Goal: Task Accomplishment & Management: Use online tool/utility

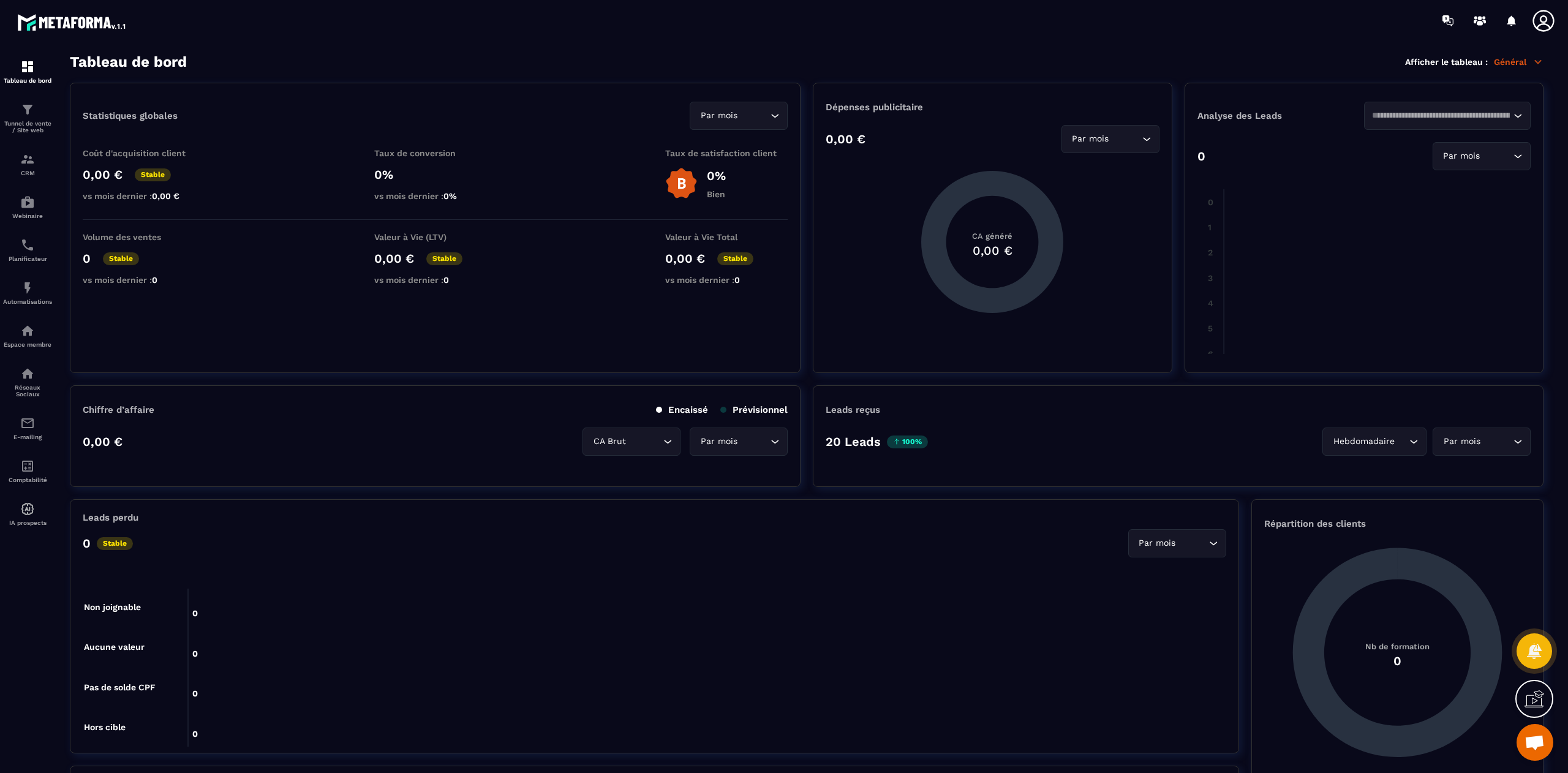
scroll to position [7460, 0]
click at [1536, 754] on span "Ouvrir le chat" at bounding box center [1534, 742] width 36 height 36
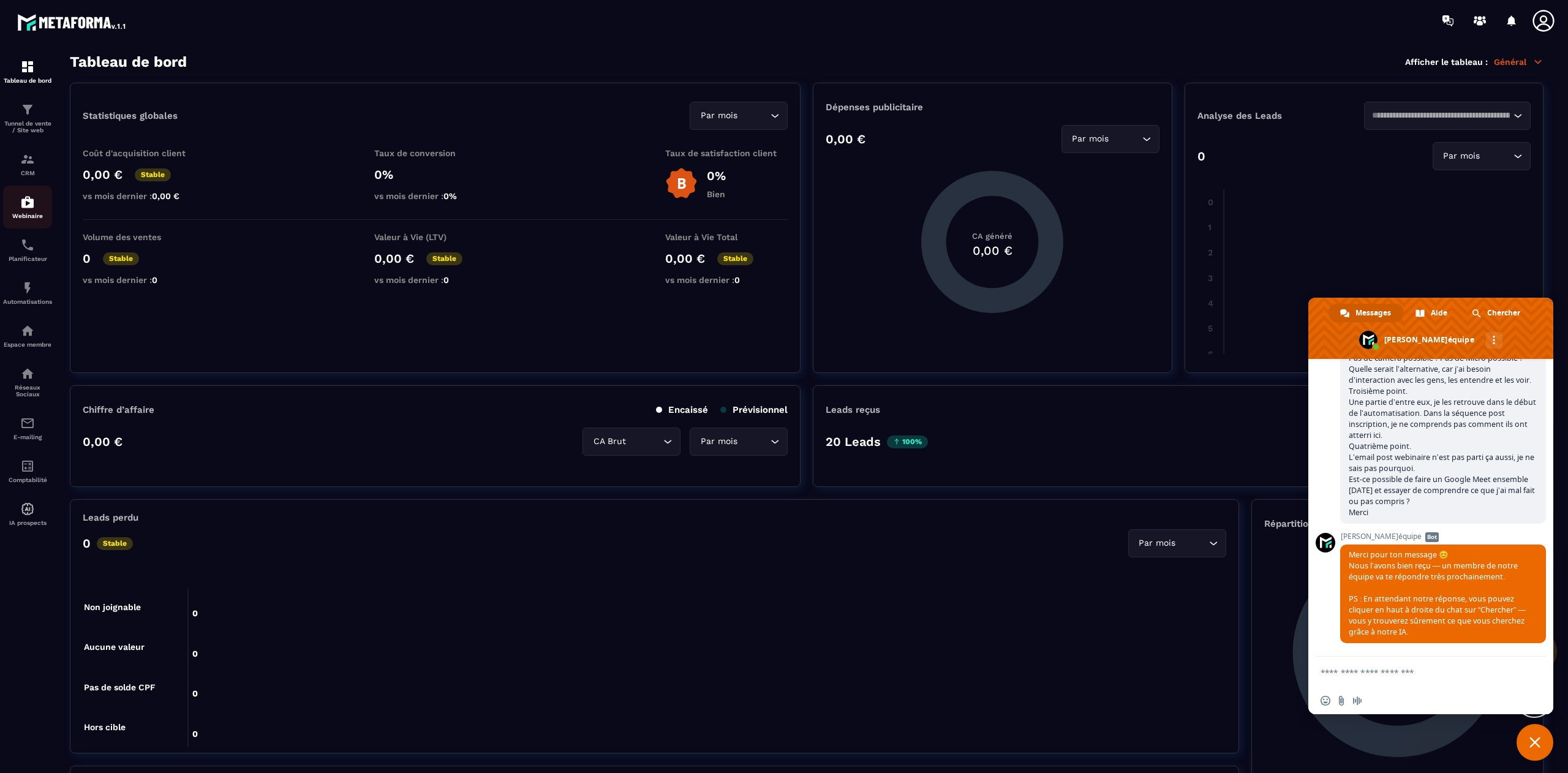
click at [23, 206] on img at bounding box center [28, 202] width 15 height 15
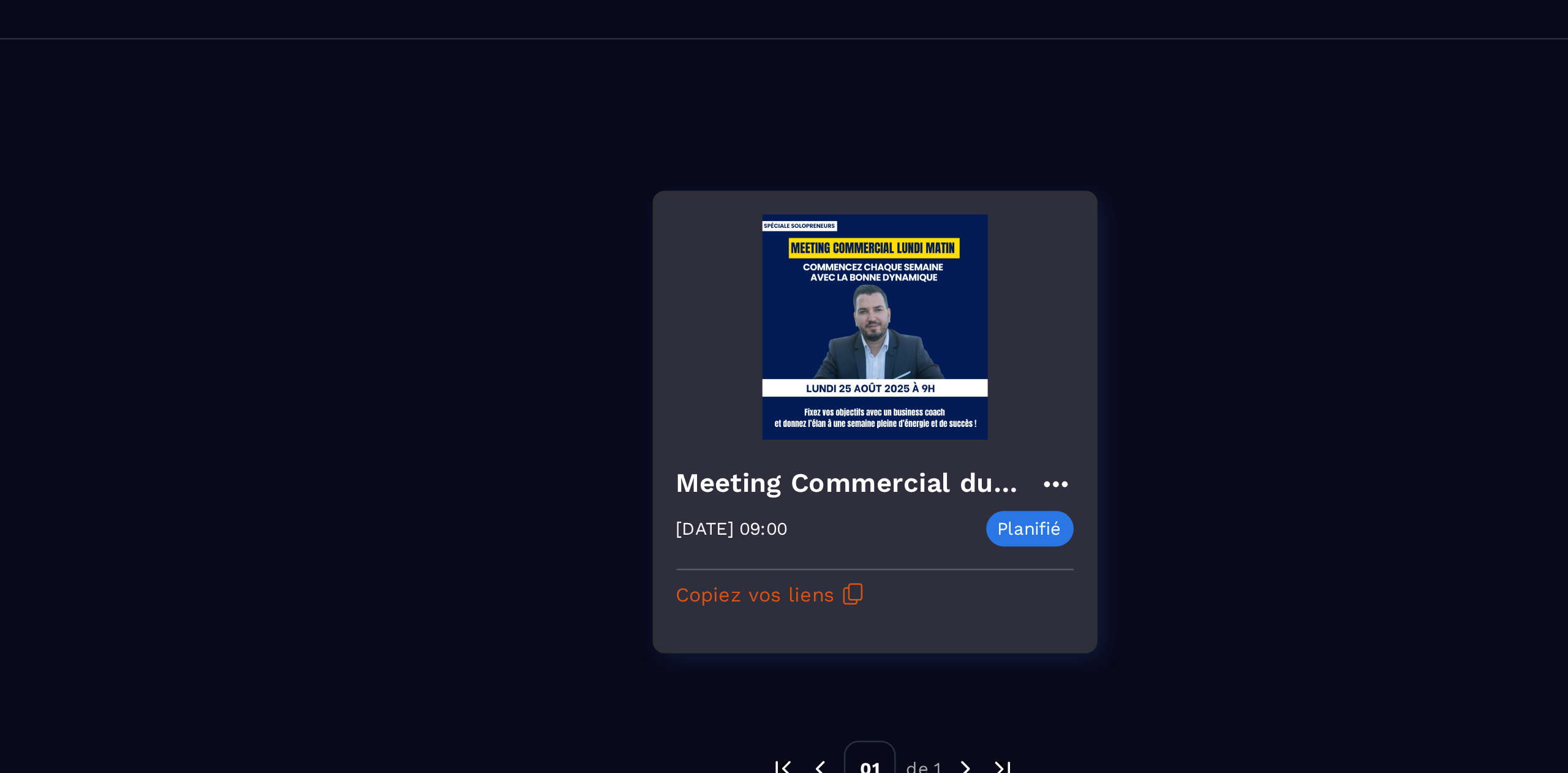
click at [875, 271] on icon at bounding box center [874, 267] width 15 height 15
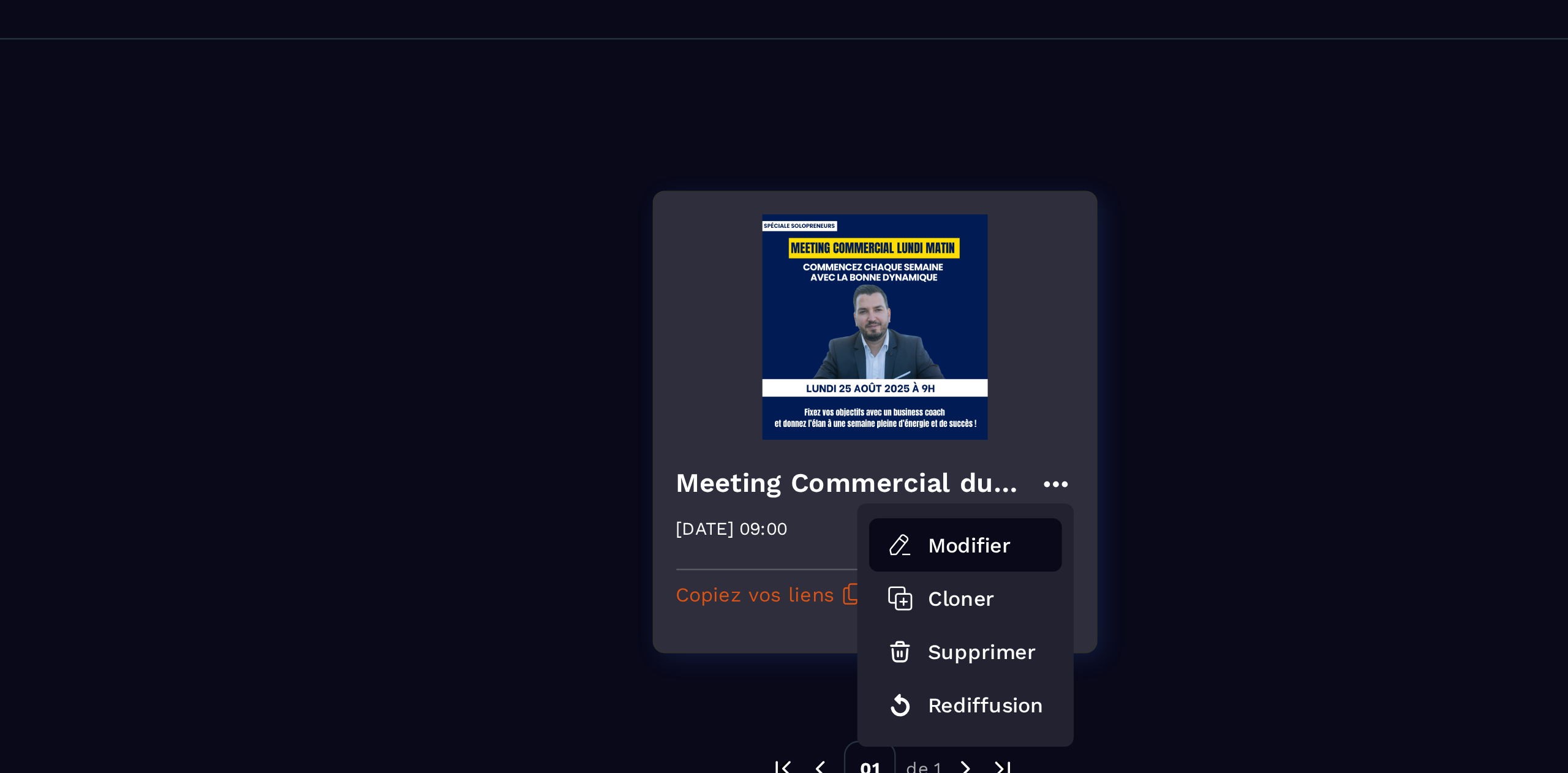
click at [848, 293] on button "Modifier" at bounding box center [837, 292] width 80 height 22
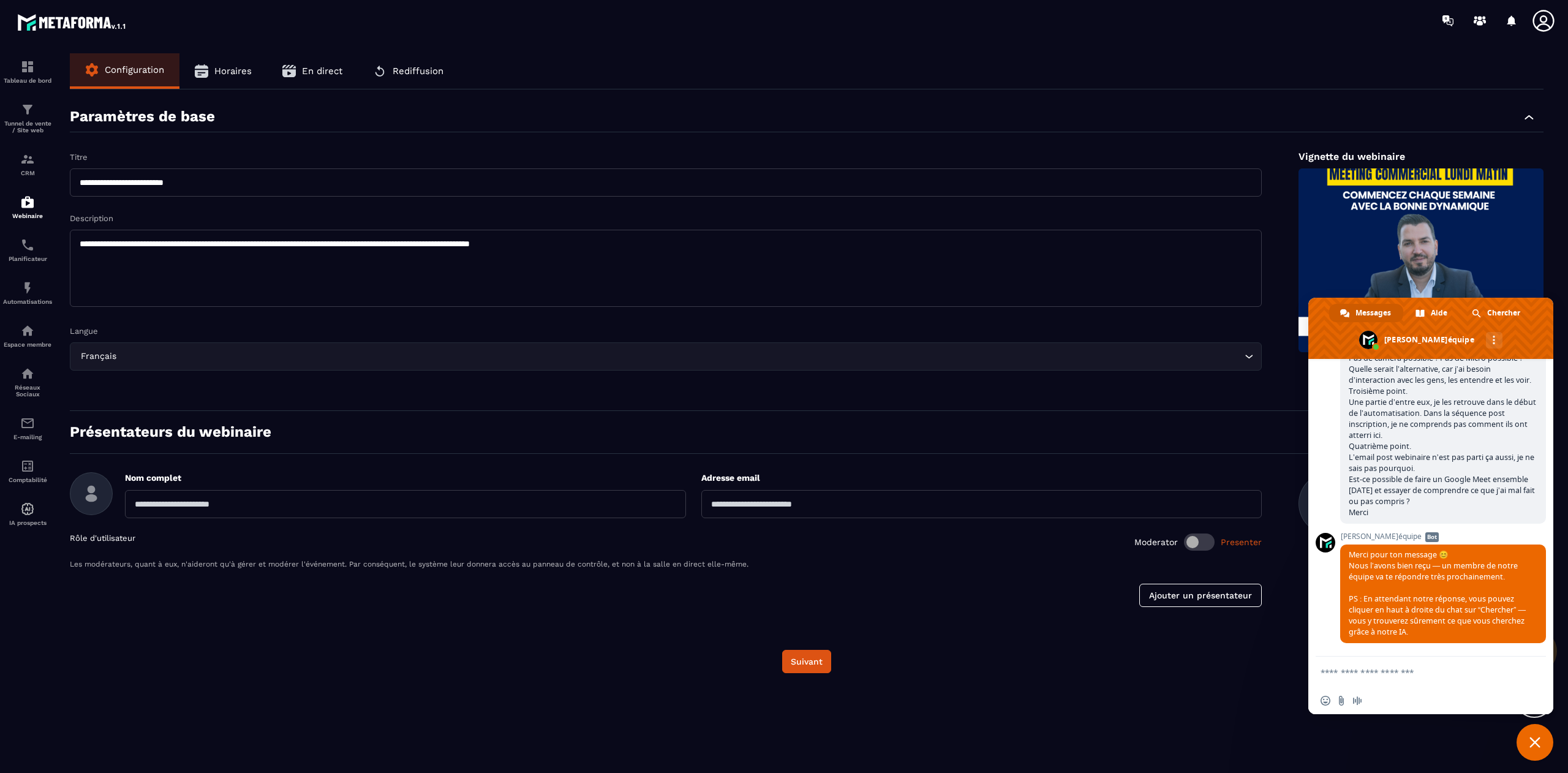
click at [1543, 748] on span "Fermer le chat" at bounding box center [1534, 742] width 36 height 36
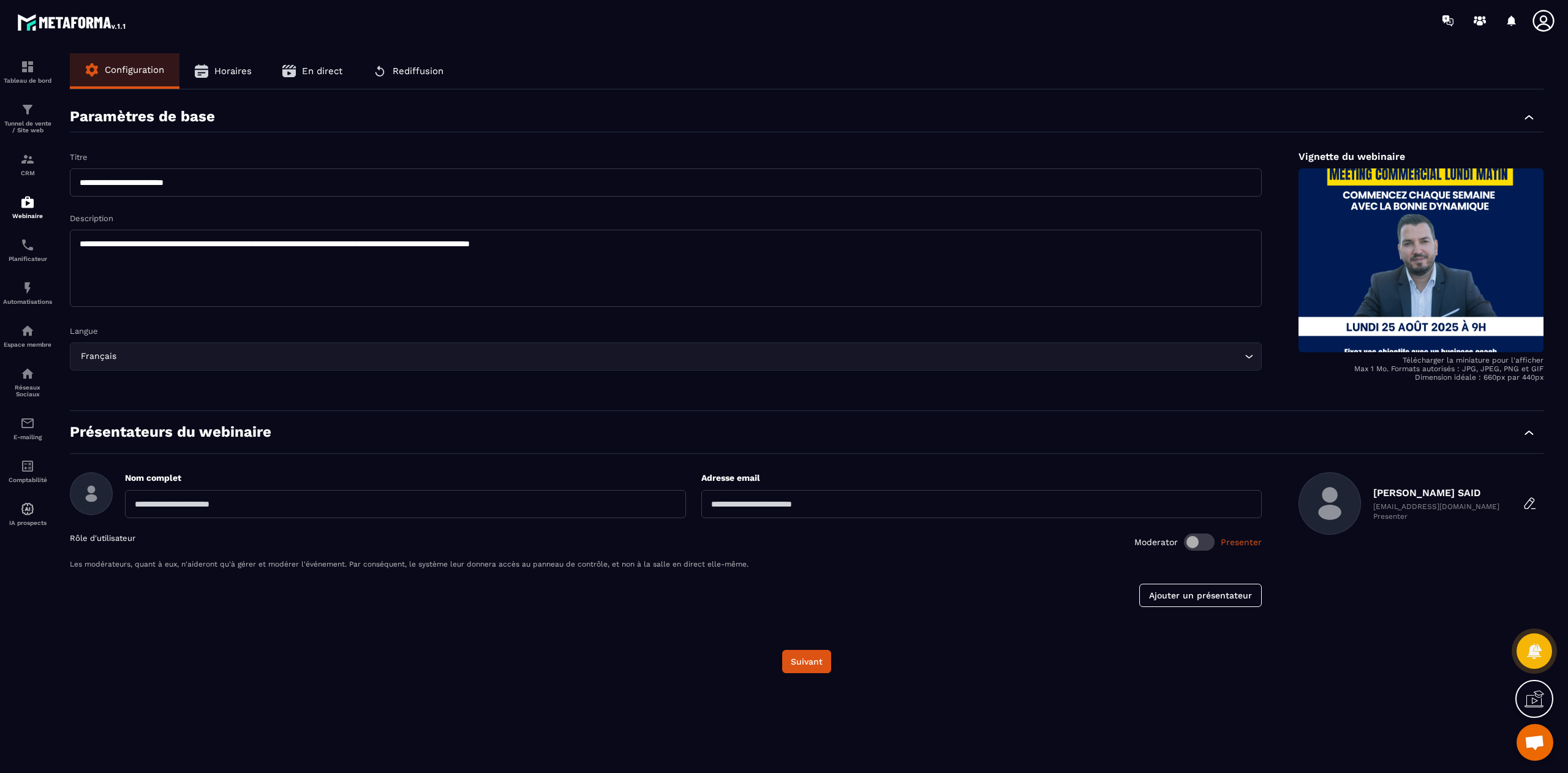
click at [192, 504] on input "text" at bounding box center [405, 504] width 561 height 28
type input "**********"
click at [801, 666] on button "Suivant" at bounding box center [806, 662] width 49 height 23
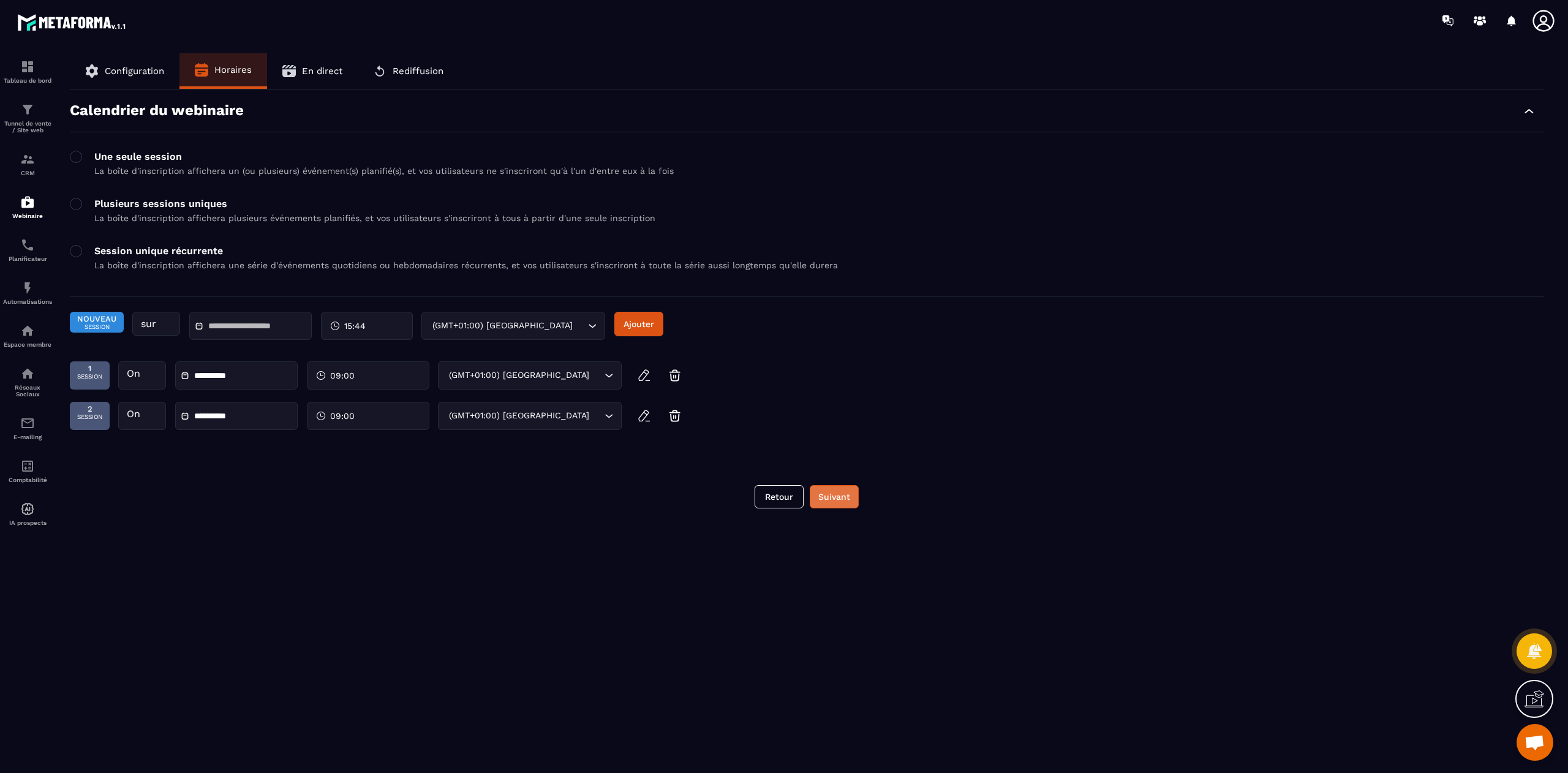
click at [846, 499] on button "Suivant" at bounding box center [833, 497] width 49 height 23
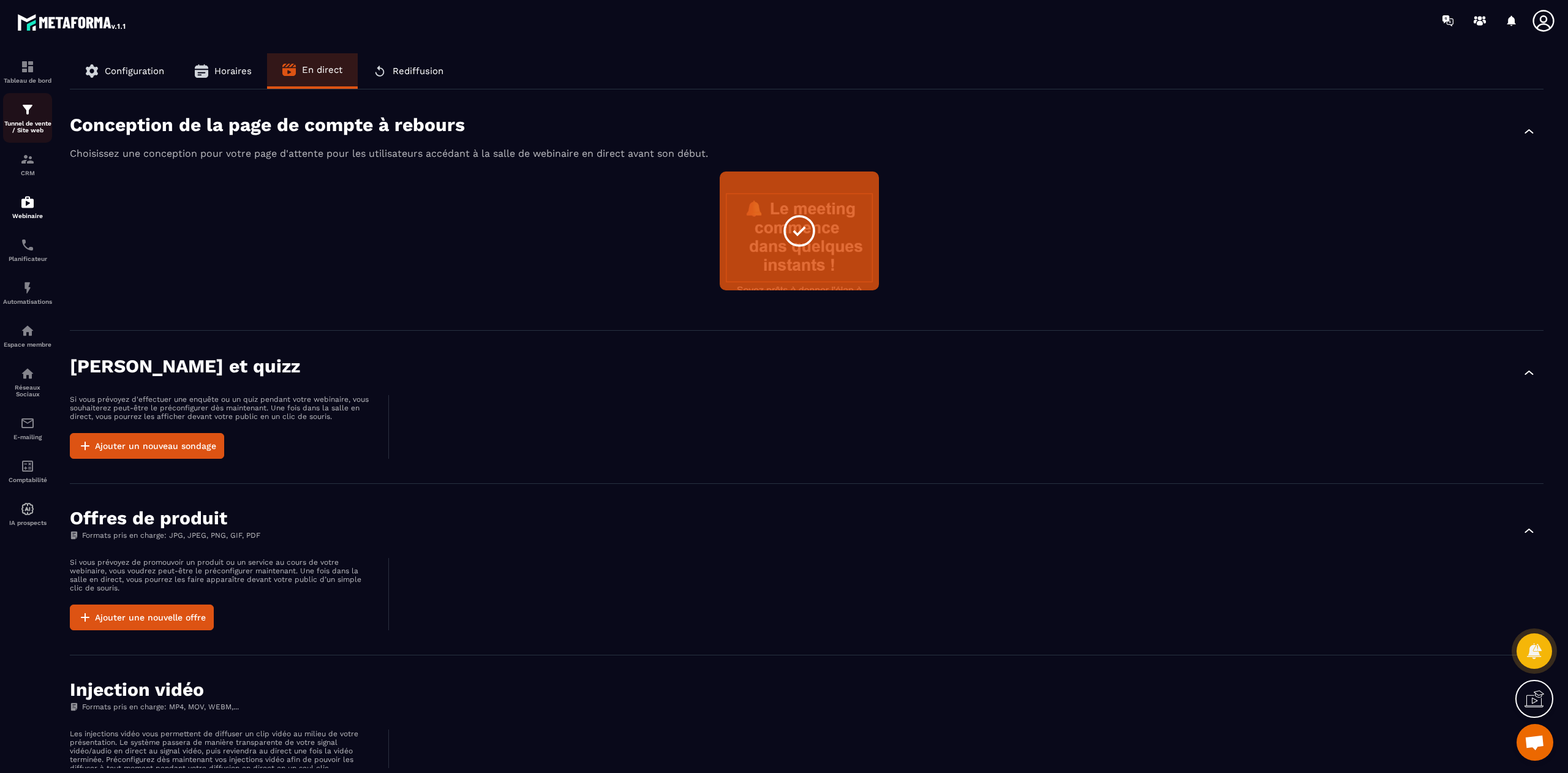
click at [17, 119] on div "Tunnel de vente / Site web" at bounding box center [27, 118] width 49 height 32
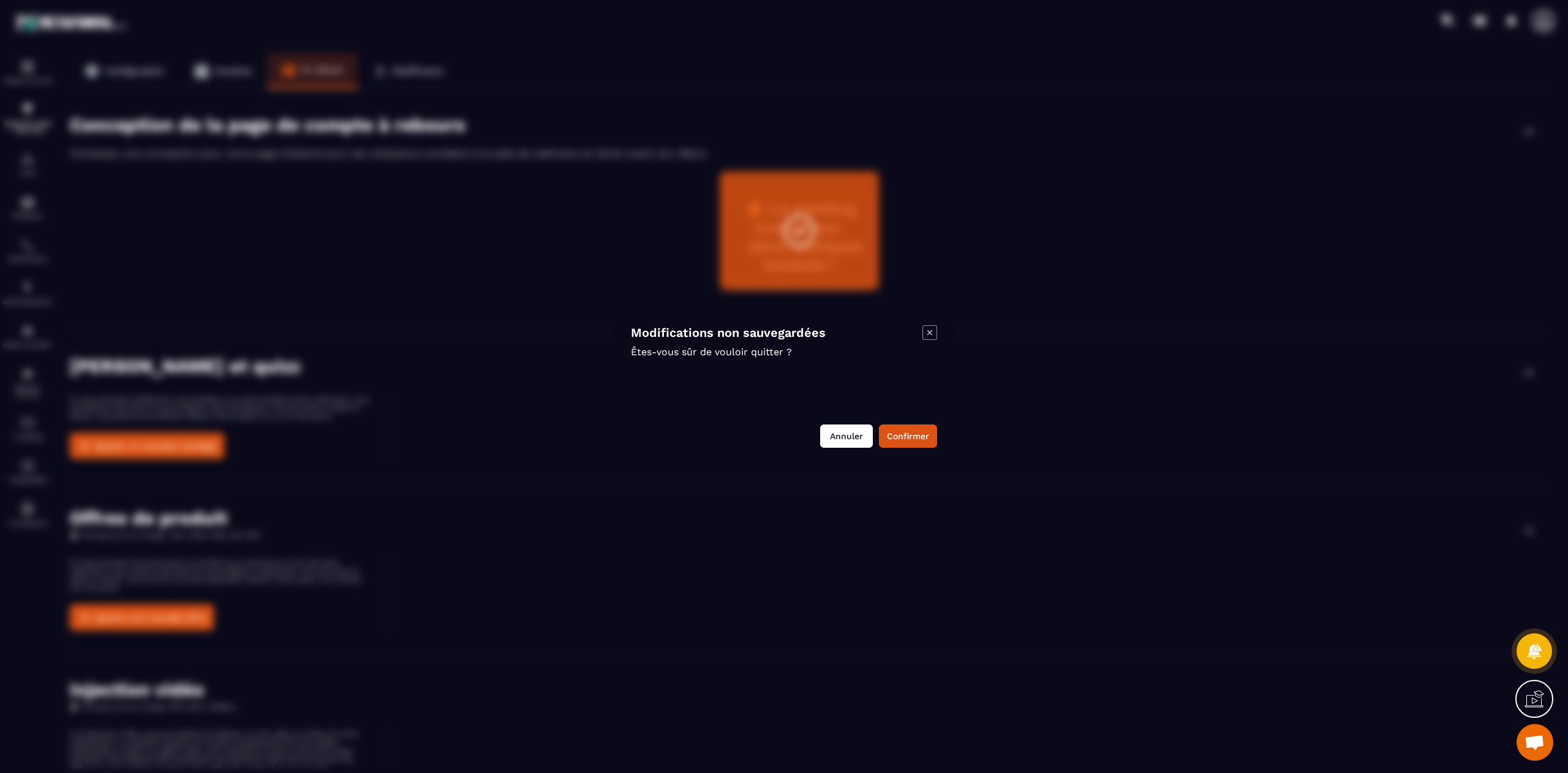
click at [841, 436] on button "Annuler" at bounding box center [846, 436] width 53 height 23
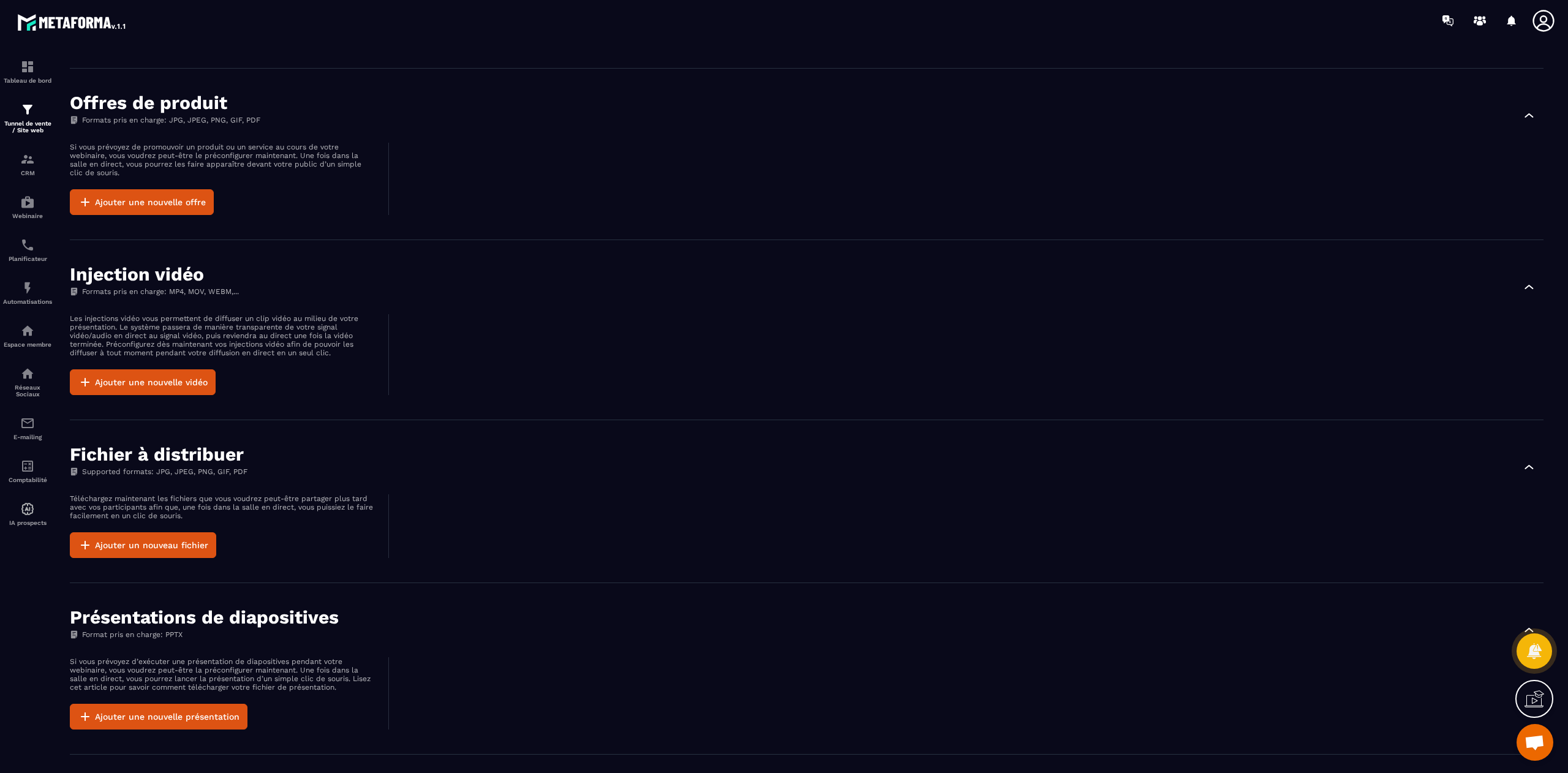
scroll to position [451, 0]
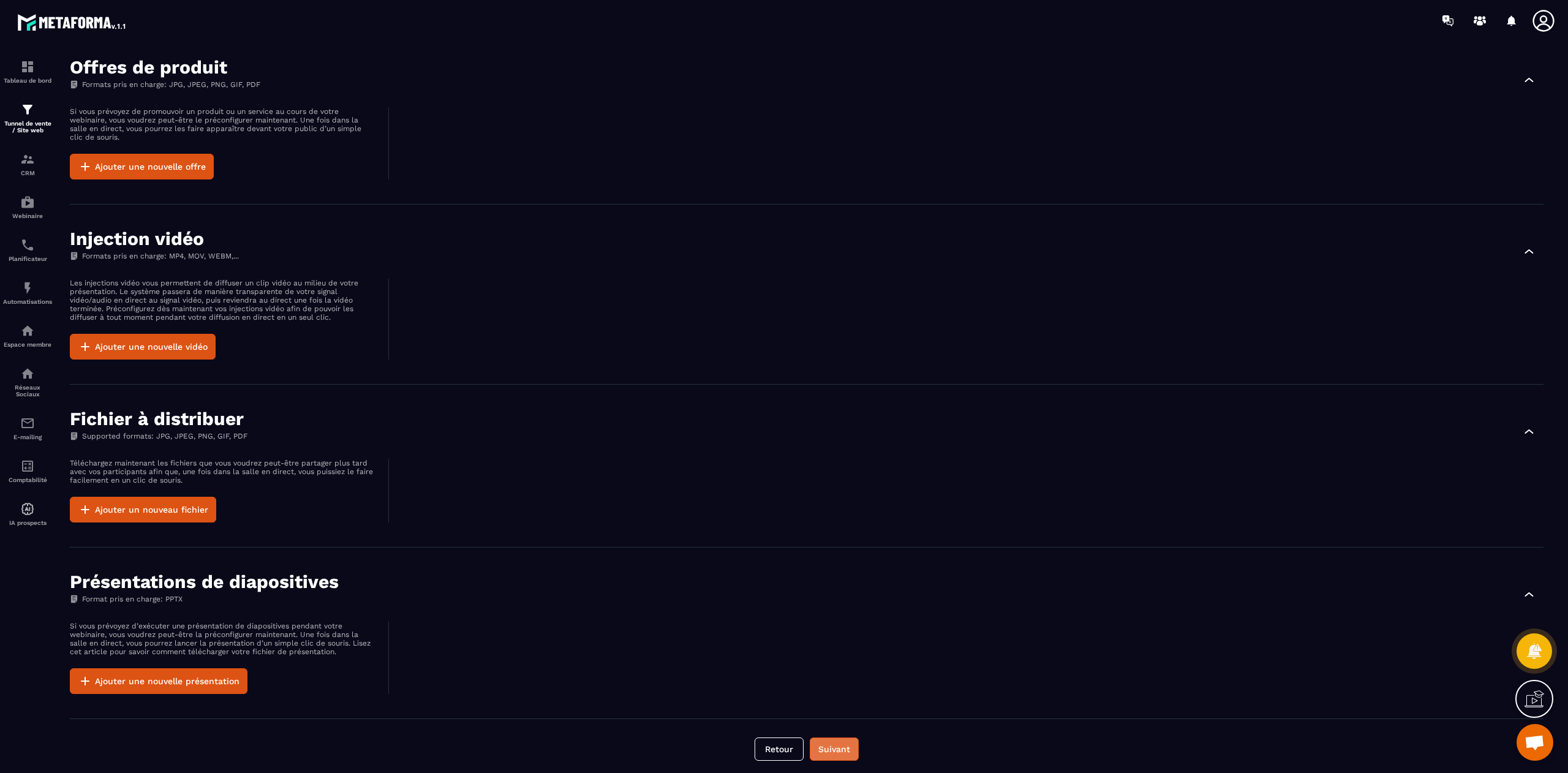
click at [833, 740] on button "Suivant" at bounding box center [833, 749] width 49 height 23
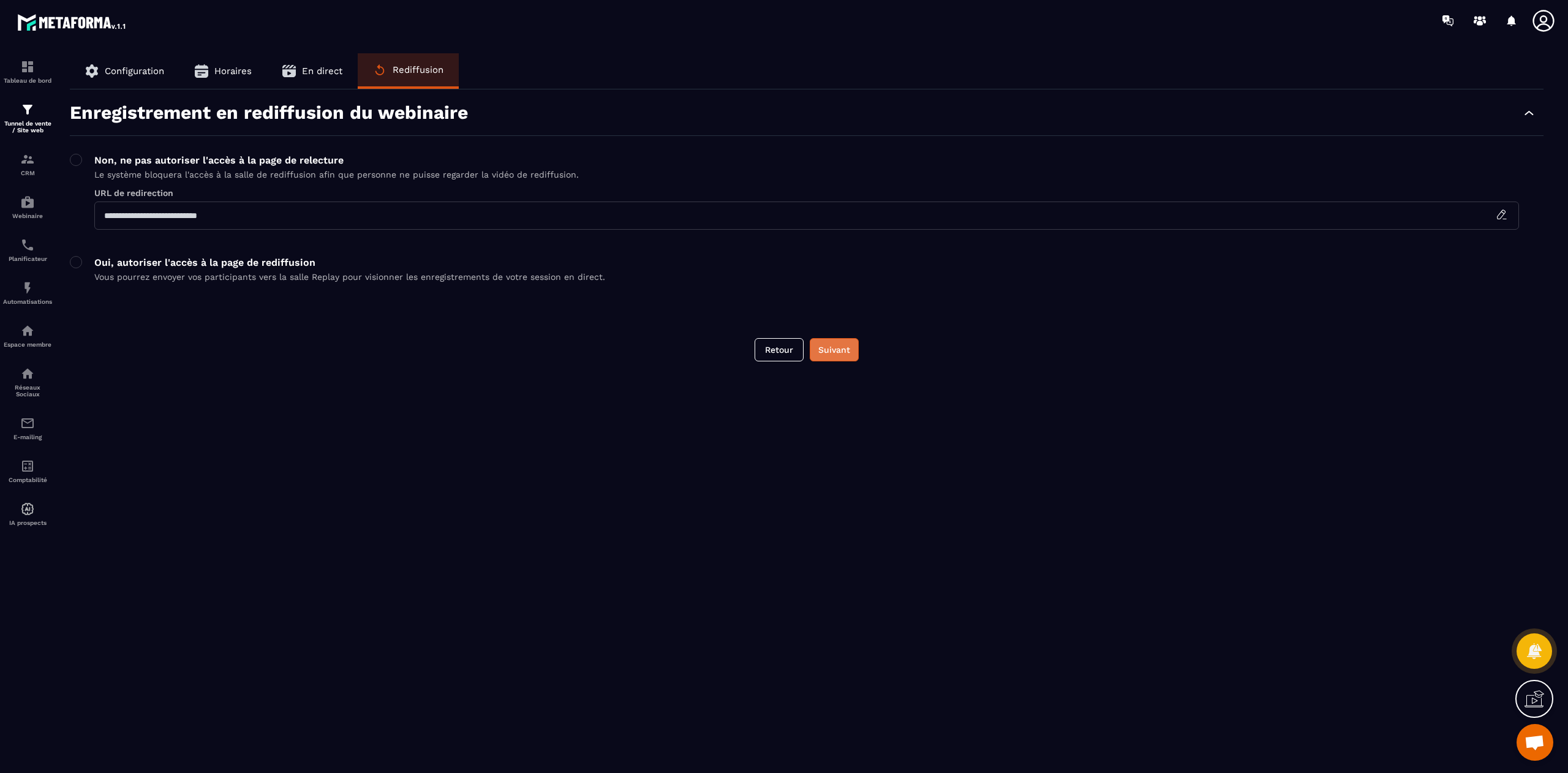
click at [840, 342] on button "Suivant" at bounding box center [833, 350] width 49 height 23
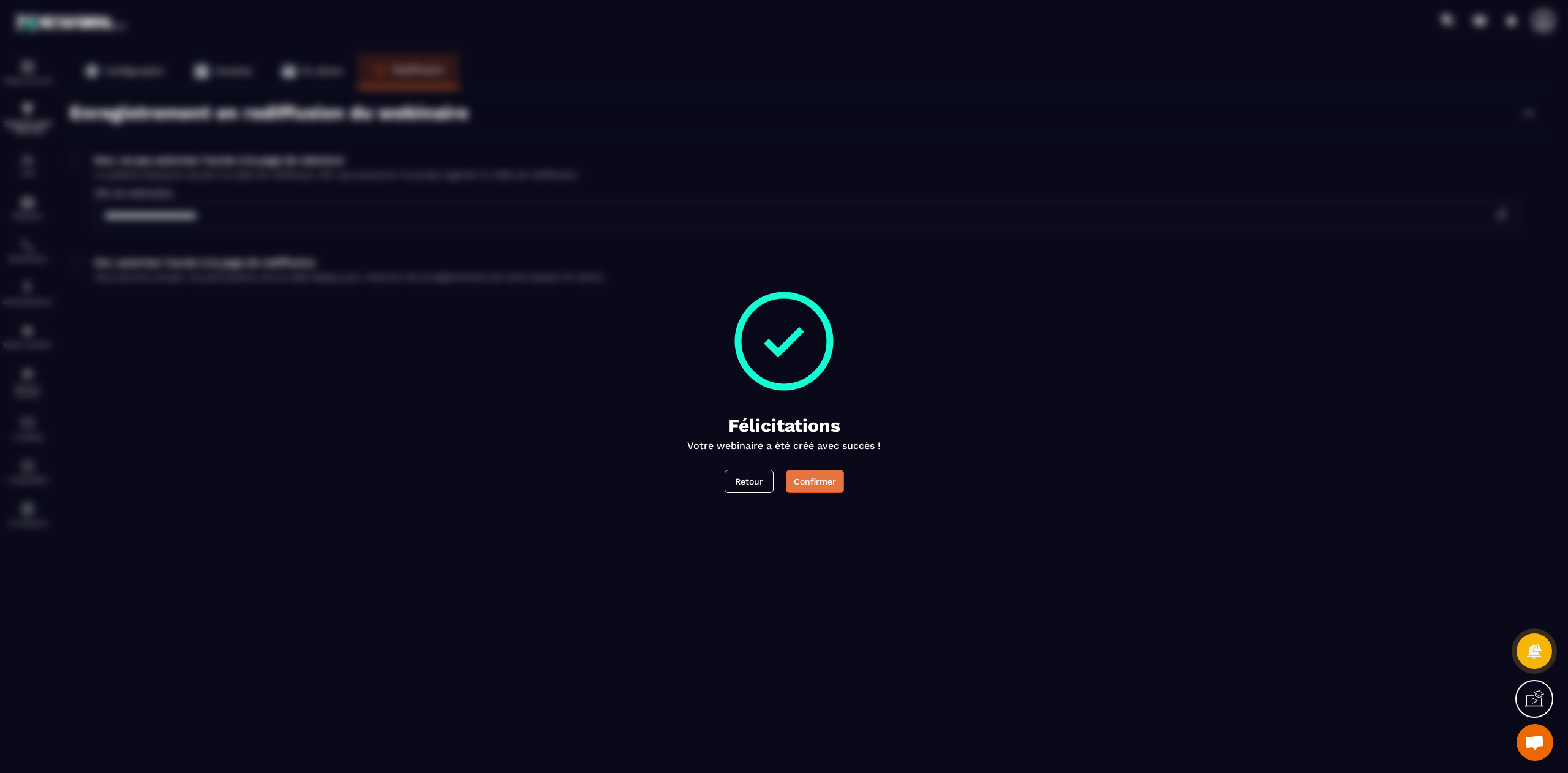
click at [817, 480] on div "Confirmer" at bounding box center [815, 481] width 42 height 12
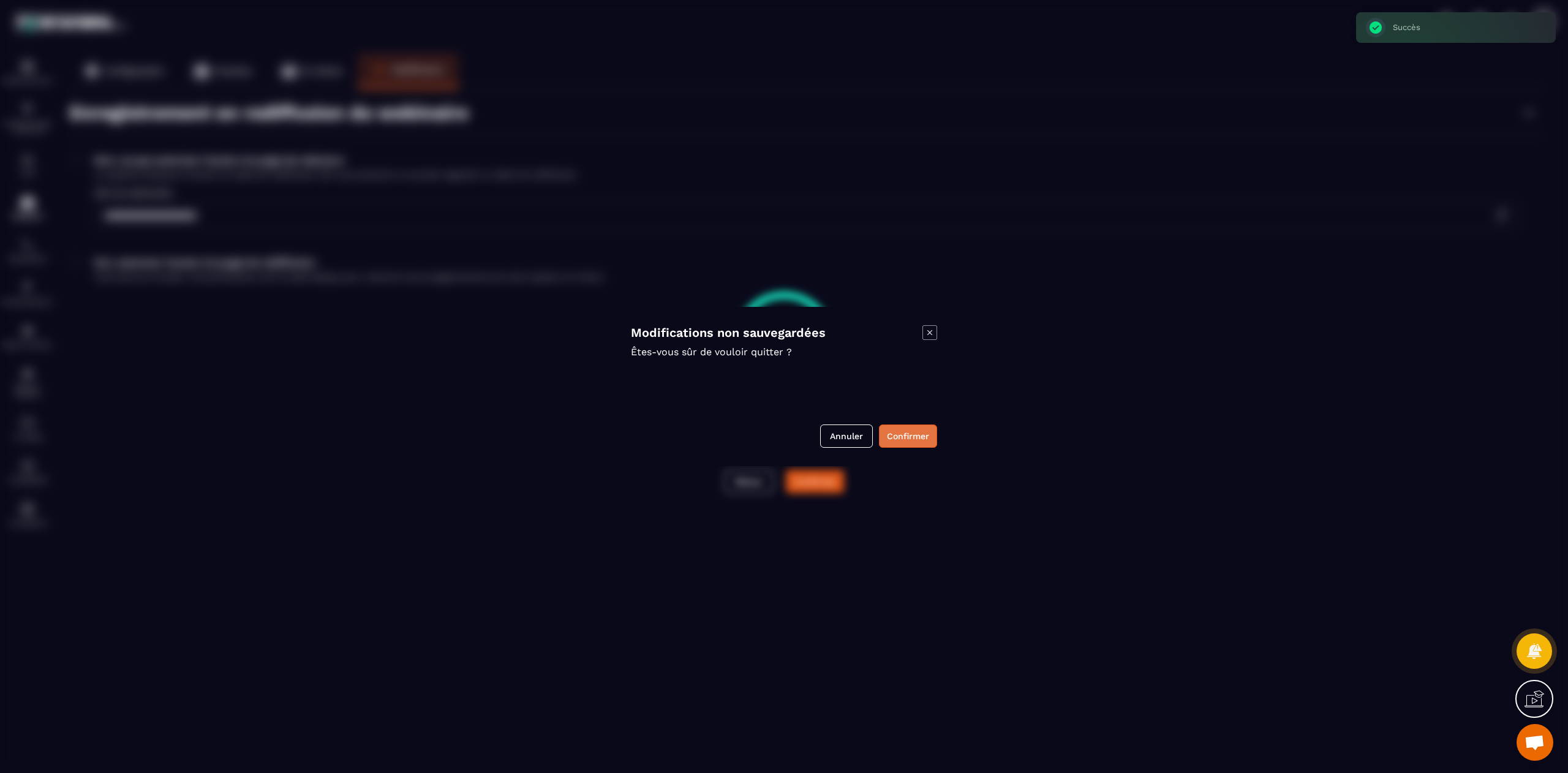
click at [910, 434] on button "Confirmer" at bounding box center [908, 436] width 58 height 23
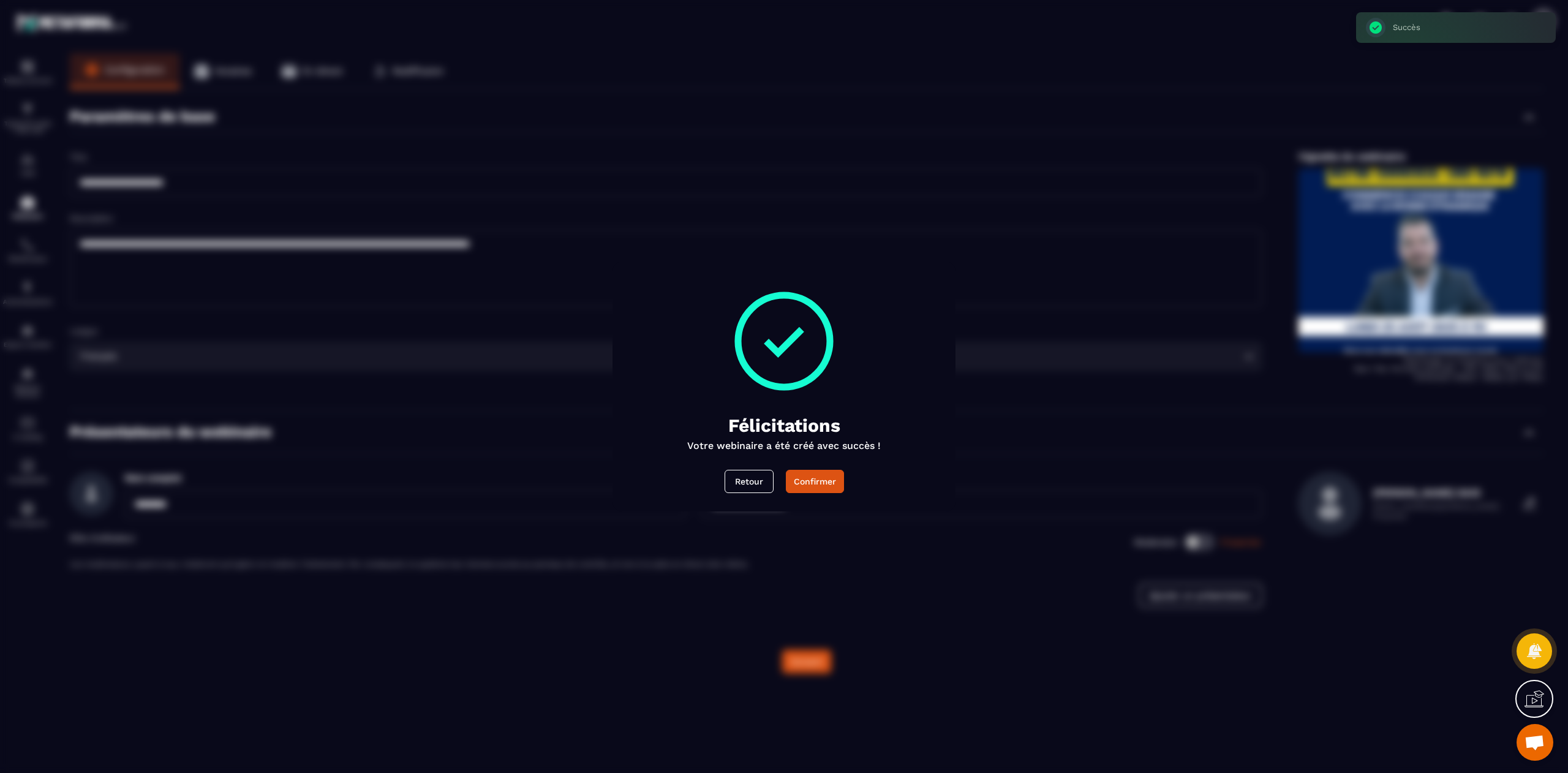
click at [874, 142] on div "Modal window" at bounding box center [784, 386] width 1568 height 773
click at [741, 479] on button "Retour" at bounding box center [749, 481] width 49 height 23
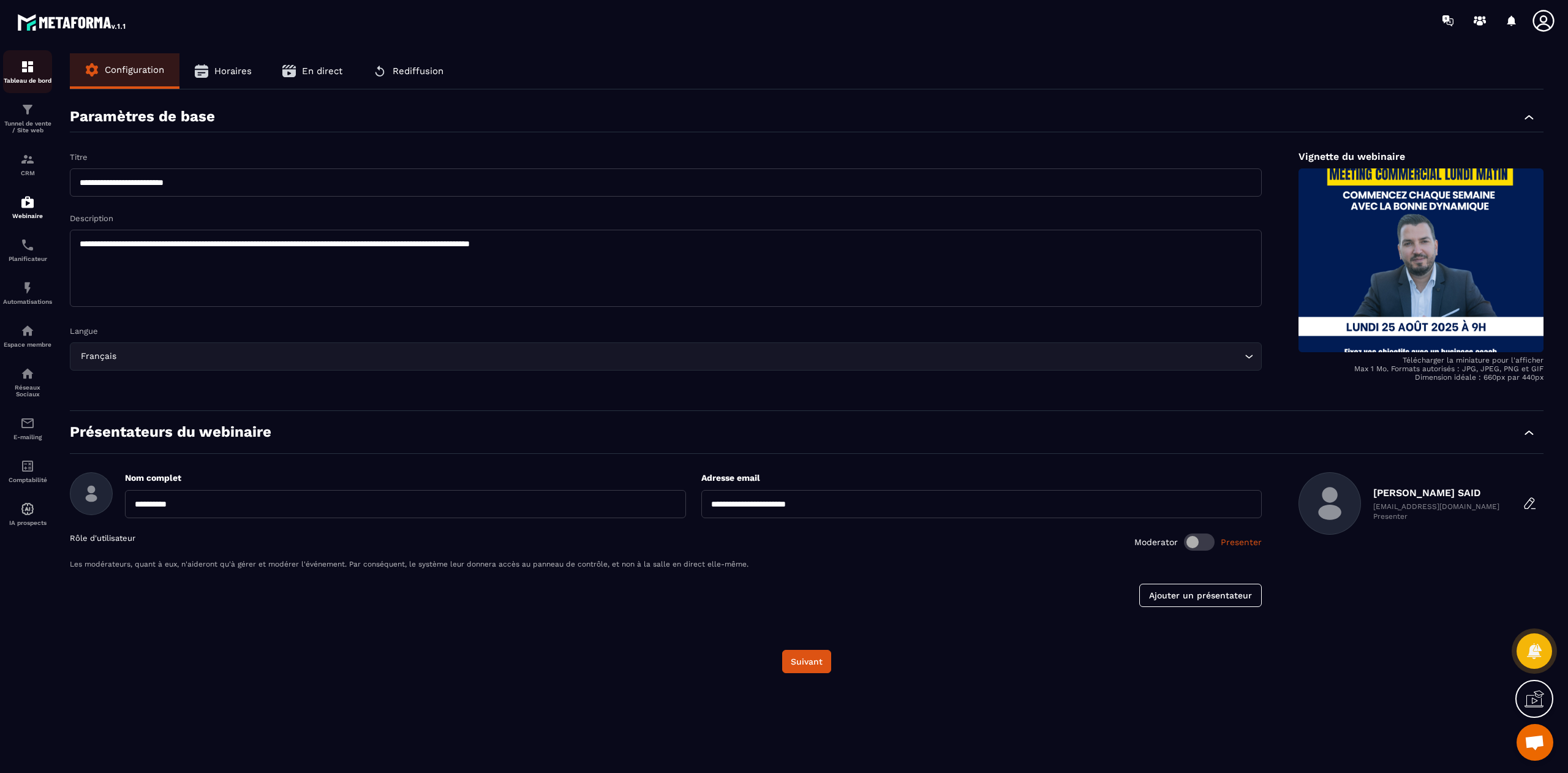
click at [31, 61] on img at bounding box center [28, 67] width 15 height 15
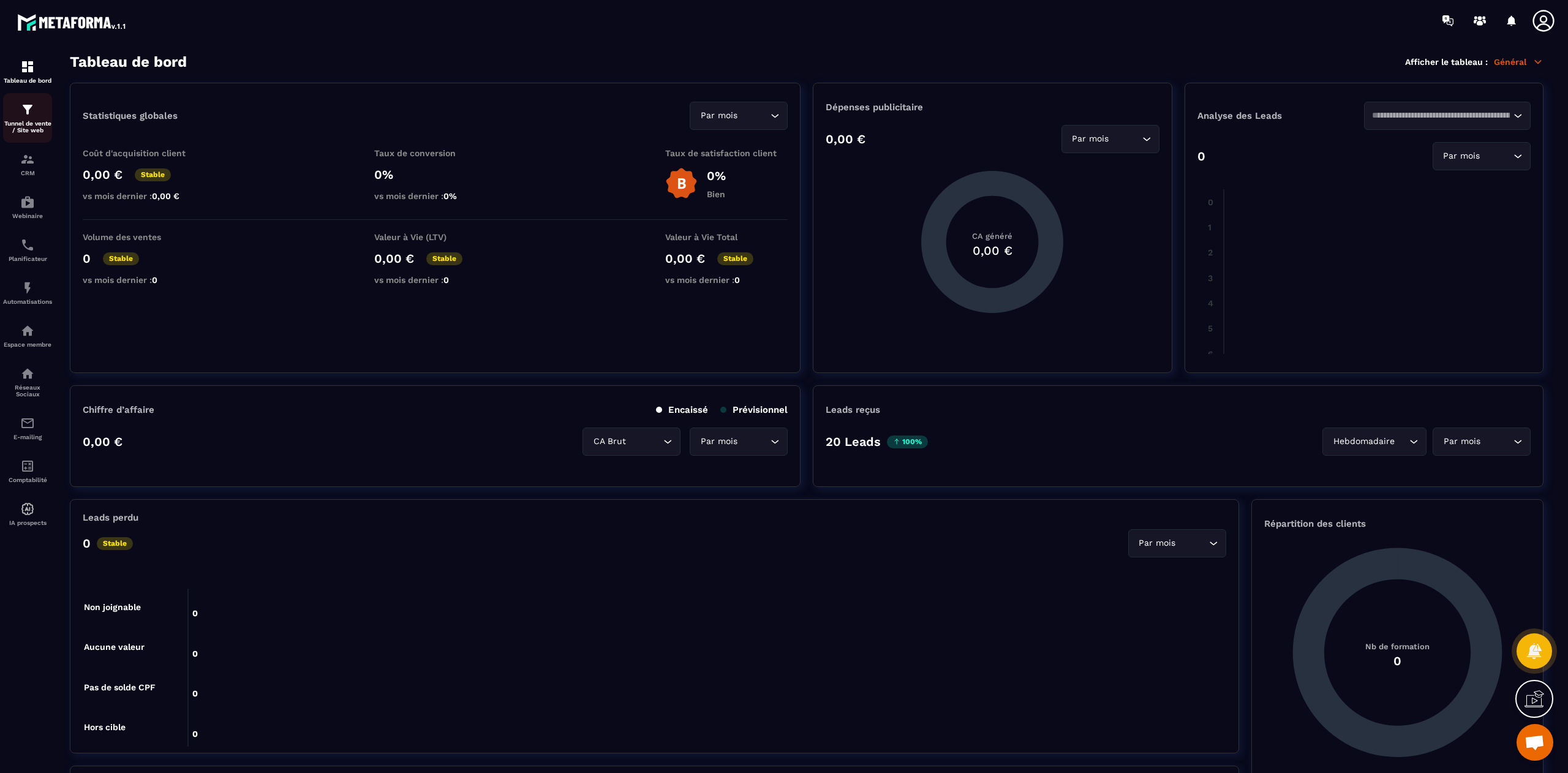
click at [22, 124] on p "Tunnel de vente / Site web" at bounding box center [27, 127] width 49 height 14
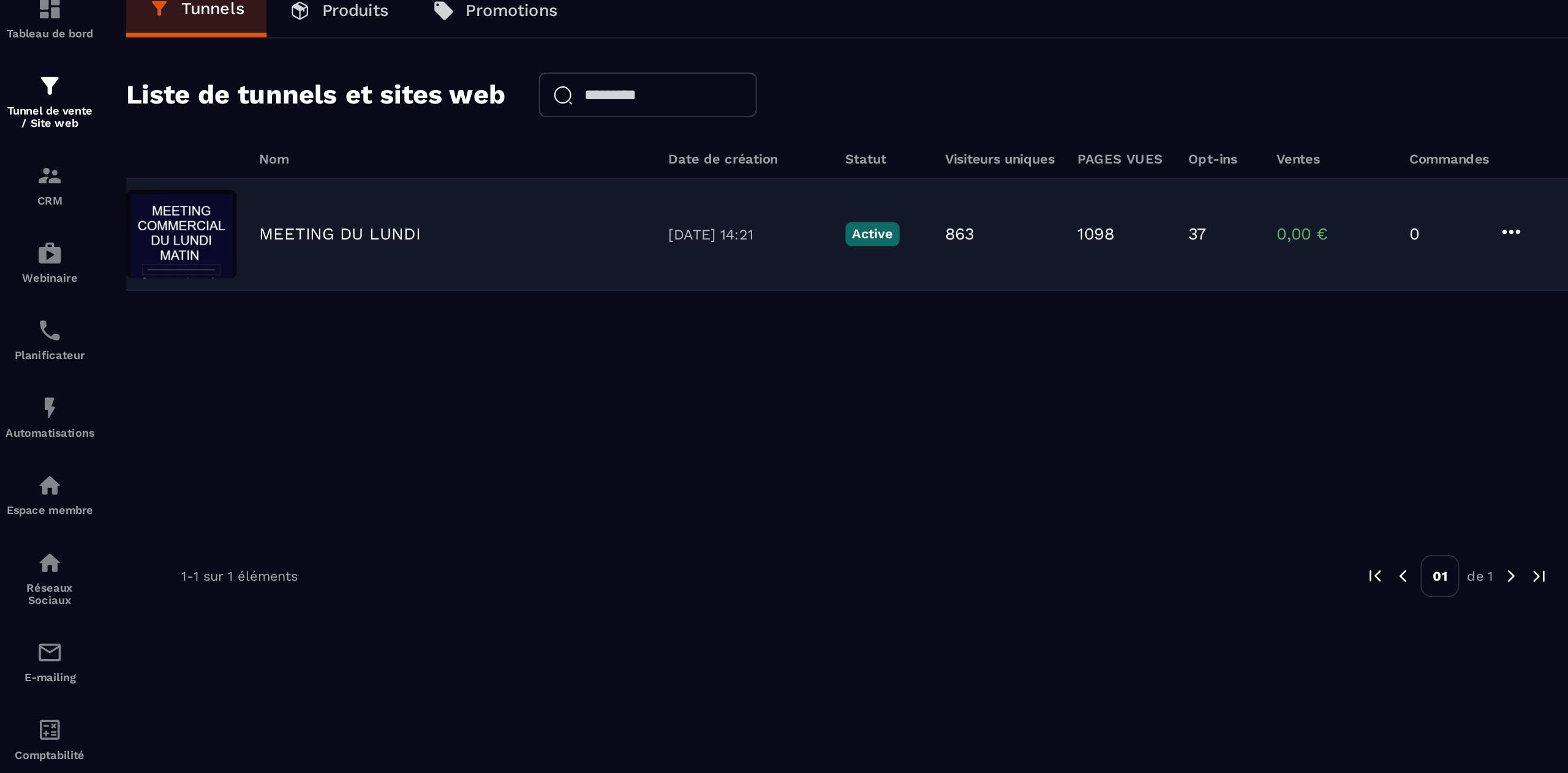
click at [268, 190] on div "MEETING DU LUNDI" at bounding box center [250, 192] width 214 height 11
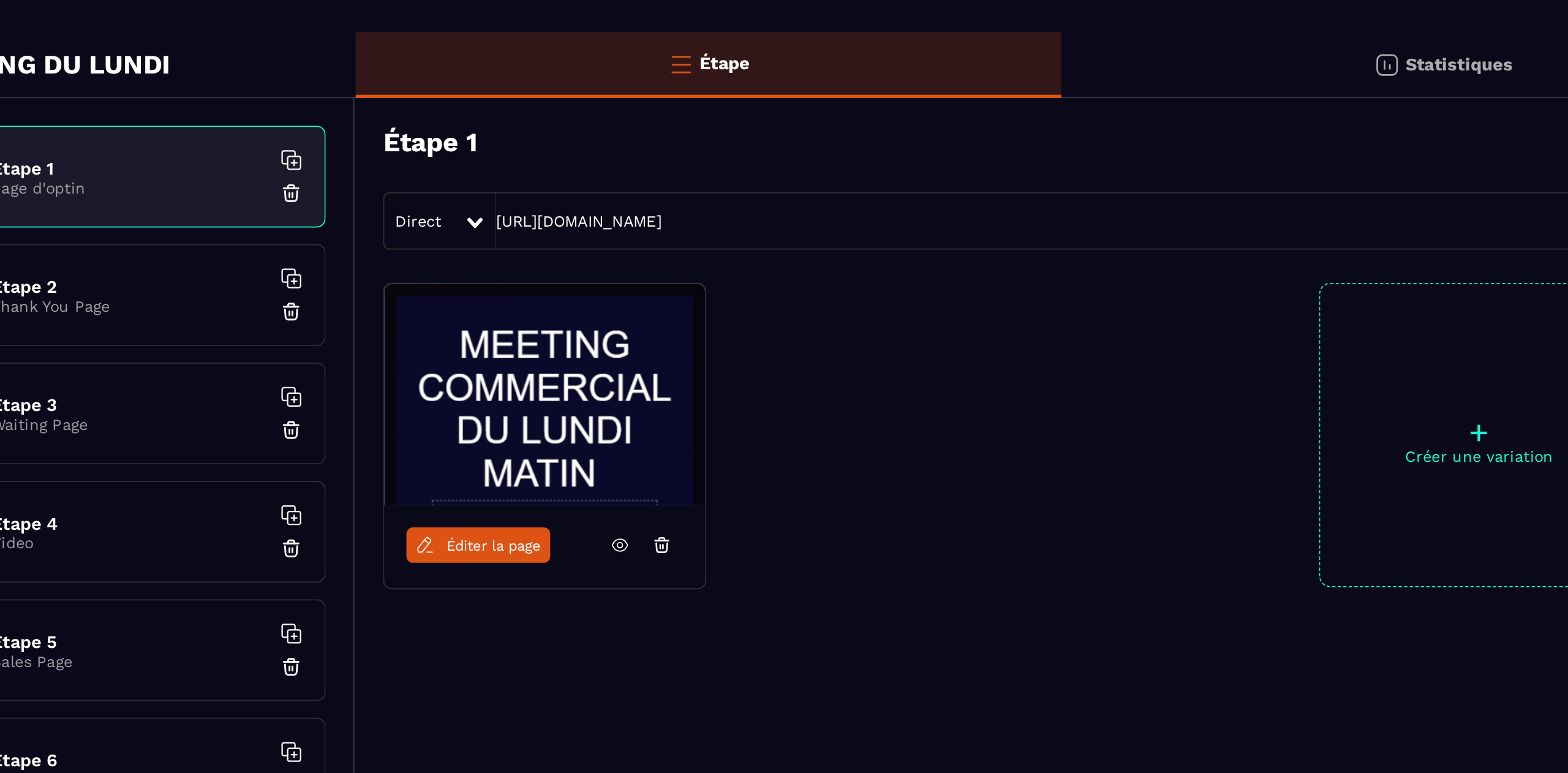
click at [382, 362] on span "Éditer la page" at bounding box center [392, 364] width 53 height 9
